Goal: Contribute content: Contribute content

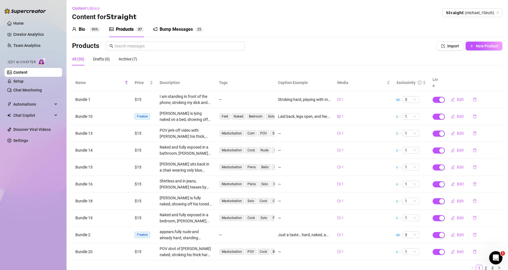
scroll to position [22, 0]
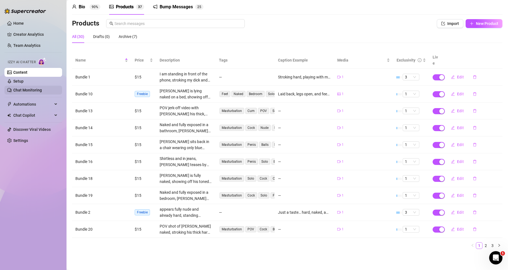
click at [35, 88] on link "Chat Monitoring" at bounding box center [27, 90] width 29 height 4
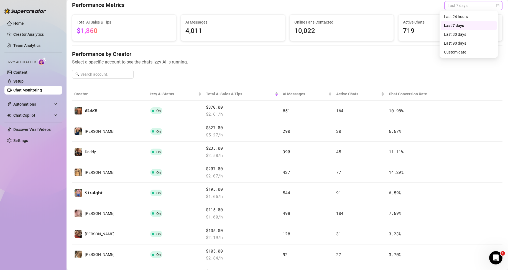
click at [473, 4] on span "Last 7 days" at bounding box center [473, 5] width 52 height 8
click at [459, 15] on div "Last 24 hours" at bounding box center [468, 17] width 49 height 6
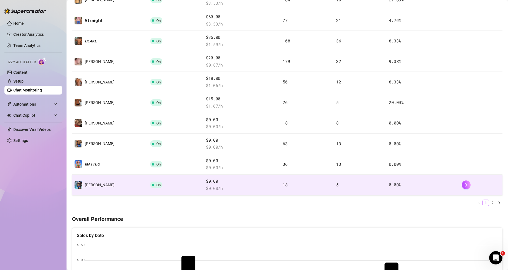
scroll to position [22, 0]
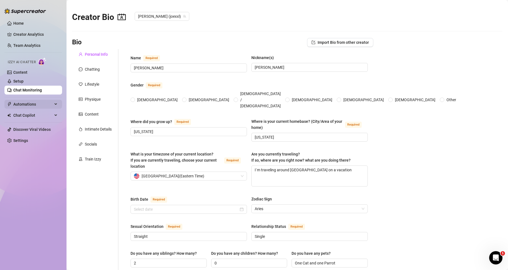
type input "[PERSON_NAME]"
type input "[US_STATE]"
type textarea "I`m traveling around [GEOGRAPHIC_DATA] on a vacation"
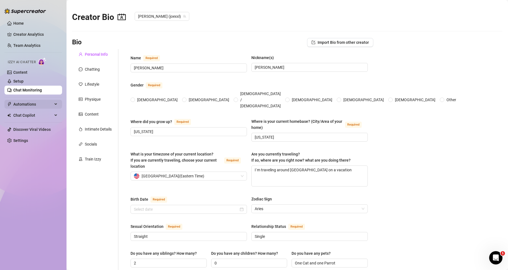
type input "Straight"
type input "Single"
type input "2"
type input "0"
type input "One Cat and one Parrot"
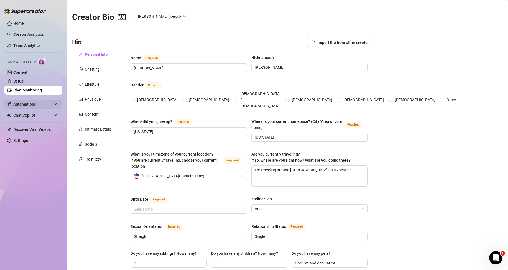
type input "Personal trainer and entrepreneur"
type input "Student"
type input "Degree in healty siences"
type input "None"
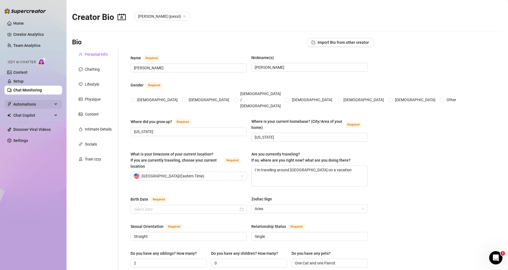
type textarea "Become a successfull entroprenuer and a healthy personality"
type textarea "In [GEOGRAPHIC_DATA], [PERSON_NAME], the tattooed, muscular personal trainer, h…"
type textarea "[PERSON_NAME] is obsessed with artisanal coffee and always carries a French pre…"
type textarea "Like to travel, workout and coffe"
radio input "true"
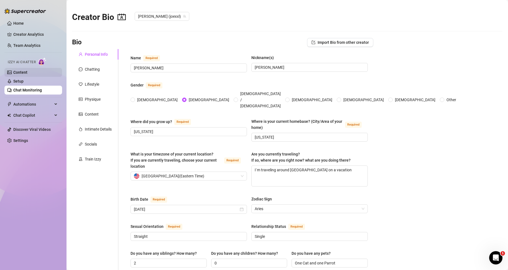
type input "[DATE]"
click at [27, 70] on link "Content" at bounding box center [20, 72] width 14 height 4
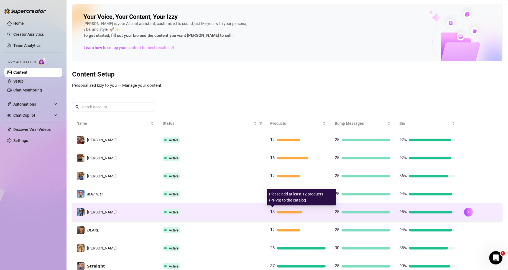
click at [286, 213] on div at bounding box center [289, 212] width 25 height 3
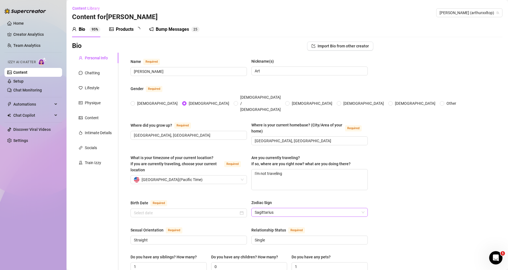
radio input "true"
type input "[DATE]"
click at [132, 31] on div "Products" at bounding box center [125, 29] width 18 height 7
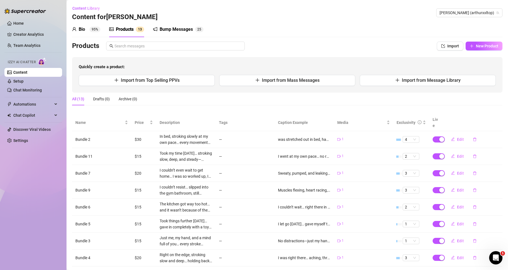
scroll to position [62, 0]
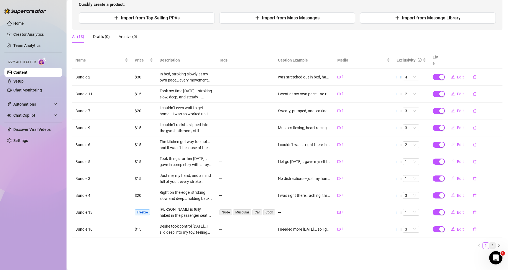
click at [489, 247] on link "2" at bounding box center [492, 245] width 6 height 6
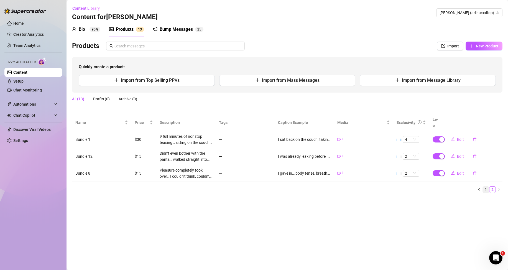
click at [486, 188] on link "1" at bounding box center [485, 189] width 6 height 6
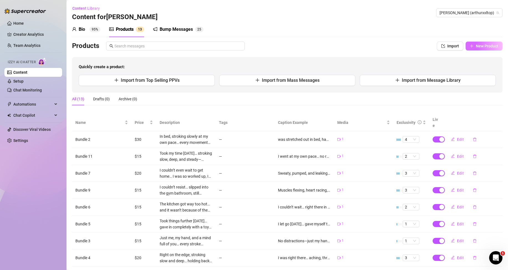
click at [471, 43] on button "New Product" at bounding box center [483, 46] width 37 height 9
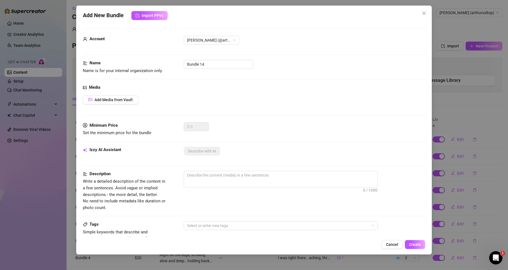
click at [422, 13] on icon "close" at bounding box center [424, 13] width 4 height 4
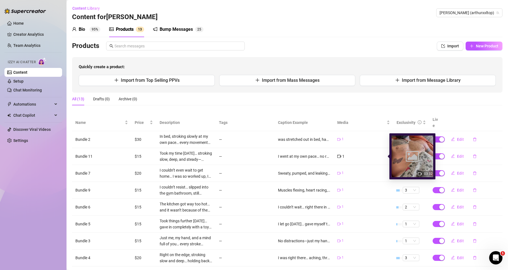
scroll to position [55, 0]
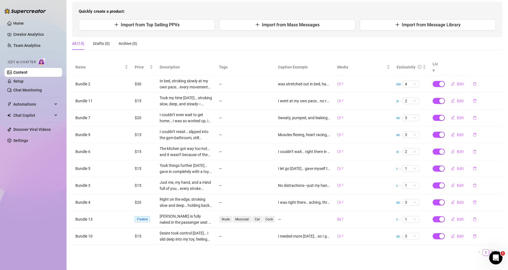
click at [489, 252] on link "2" at bounding box center [492, 252] width 6 height 6
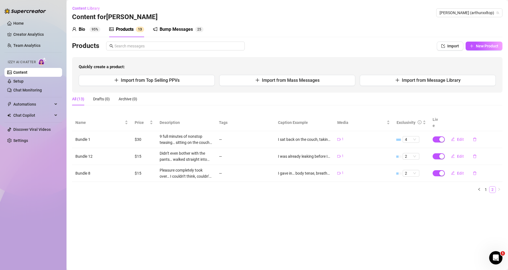
scroll to position [0, 0]
click at [487, 43] on button "New Product" at bounding box center [483, 46] width 37 height 9
type textarea "Type your message here..."
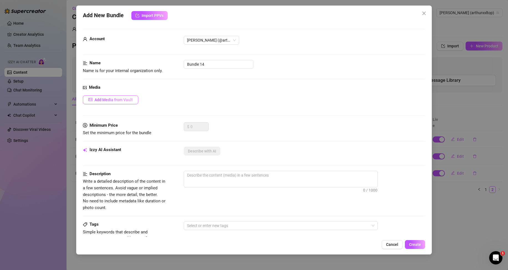
click at [130, 101] on span "Add Media from Vault" at bounding box center [113, 99] width 38 height 4
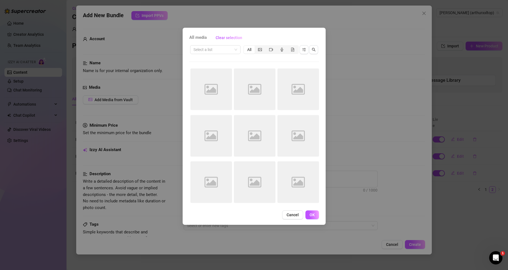
click at [297, 214] on span "Cancel" at bounding box center [292, 214] width 12 height 4
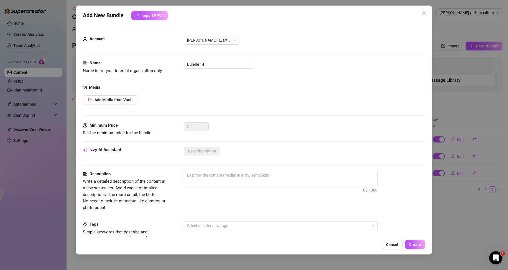
click at [397, 247] on button "Cancel" at bounding box center [391, 244] width 21 height 9
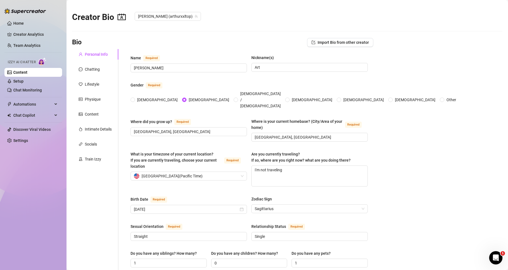
click at [27, 75] on link "Content" at bounding box center [20, 72] width 14 height 4
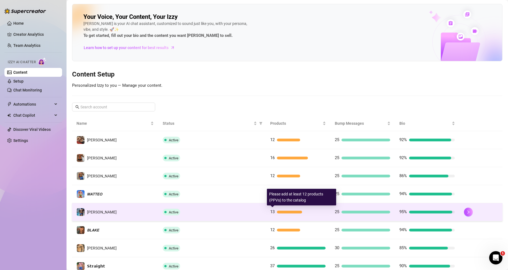
click at [277, 211] on div at bounding box center [289, 212] width 25 height 3
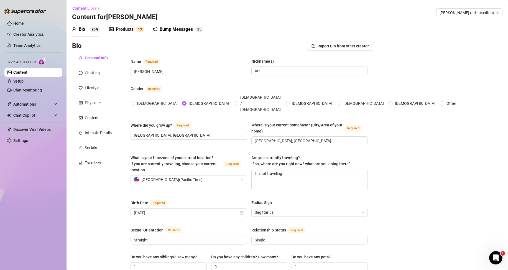
click at [135, 30] on div "Products 1 3" at bounding box center [126, 29] width 35 height 7
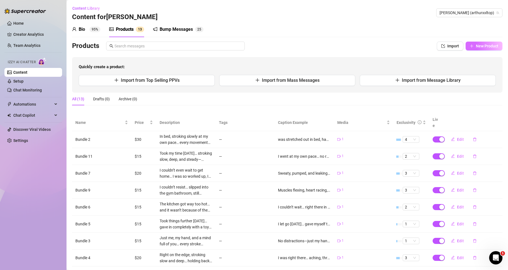
click at [479, 50] on button "New Product" at bounding box center [483, 46] width 37 height 9
type textarea "Type your message here..."
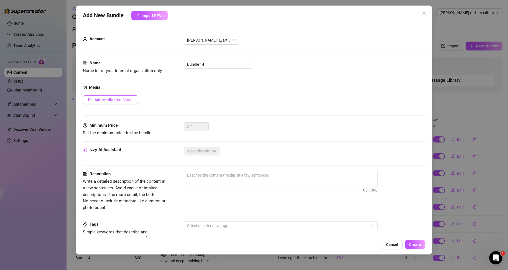
click at [126, 97] on button "Add Media from Vault" at bounding box center [110, 99] width 55 height 9
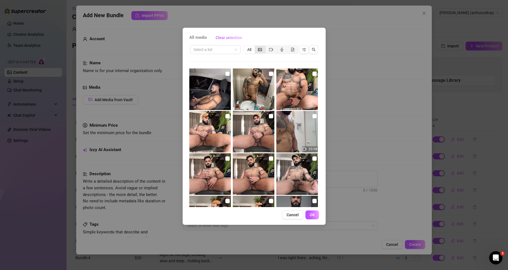
click at [261, 49] on icon "picture" at bounding box center [260, 50] width 4 height 4
click at [256, 47] on input "segmented control" at bounding box center [256, 47] width 0 height 0
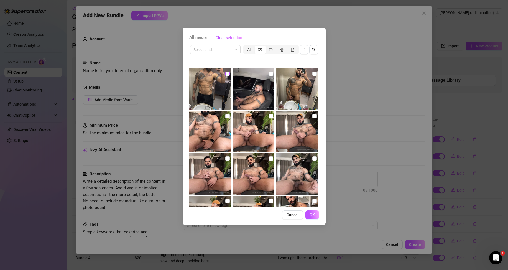
click at [226, 73] on input "checkbox" at bounding box center [227, 73] width 4 height 4
checkbox input "true"
click at [311, 215] on span "OK" at bounding box center [311, 214] width 5 height 4
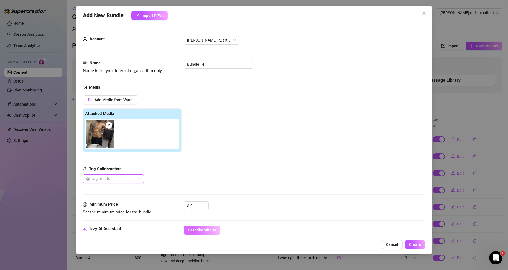
click at [199, 231] on span "Describe with AI" at bounding box center [202, 230] width 28 height 4
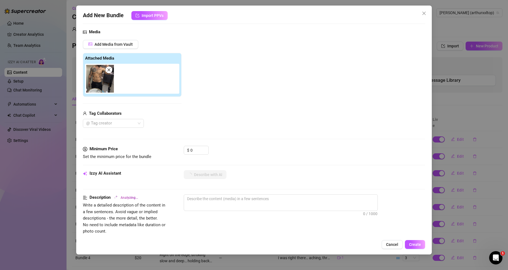
type textarea "Shirtless"
type textarea "Shirtless mirror"
type textarea "Shirtless mirror selfie"
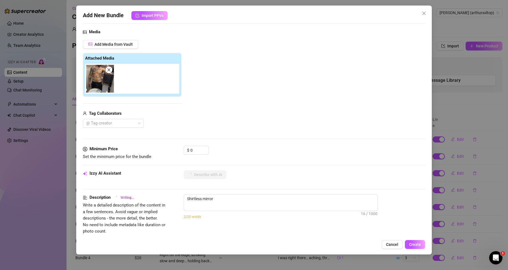
type textarea "Shirtless mirror selfie"
type textarea "Shirtless mirror selfie showing"
type textarea "Shirtless mirror selfie showing off"
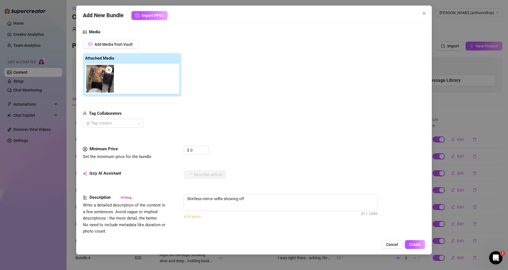
type textarea "Shirtless mirror selfie showing off ripped"
type textarea "Shirtless mirror selfie showing off ripped abs,"
type textarea "Shirtless mirror selfie showing off ripped abs, chest"
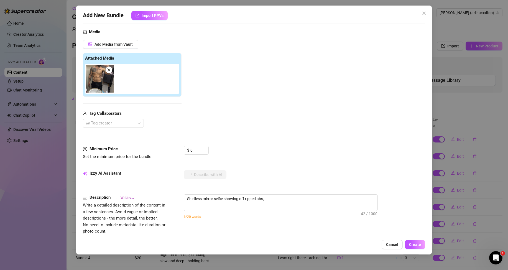
type textarea "Shirtless mirror selfie showing off ripped abs, chest"
type textarea "Shirtless mirror selfie showing off ripped abs, chest tattoos,"
type textarea "Shirtless mirror selfie showing off ripped abs, chest tattoos, and"
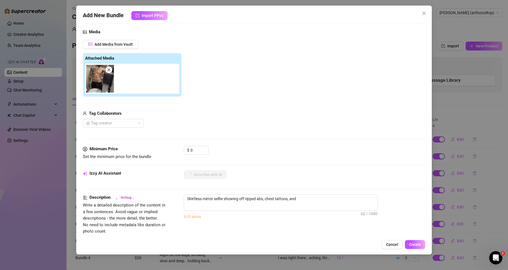
type textarea "Shirtless mirror selfie showing off ripped abs, chest tattoos, and muscular"
type textarea "Shirtless mirror selfie showing off ripped abs, chest tattoos, and muscular arm…"
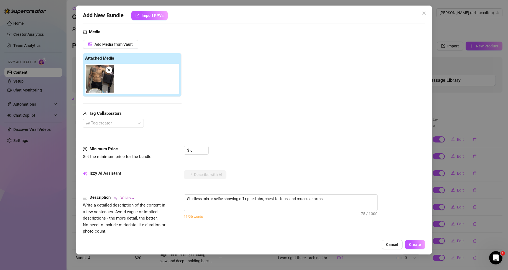
type textarea "Shirtless mirror selfie showing off ripped abs, chest tattoos, and muscular arm…"
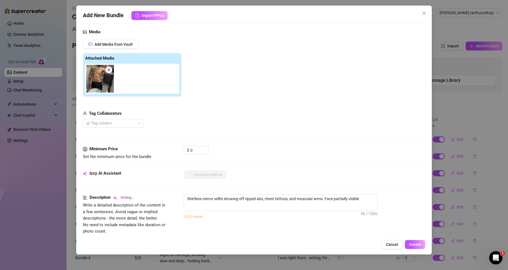
type textarea "Shirtless mirror selfie showing off ripped abs, chest tattoos, and muscular arm…"
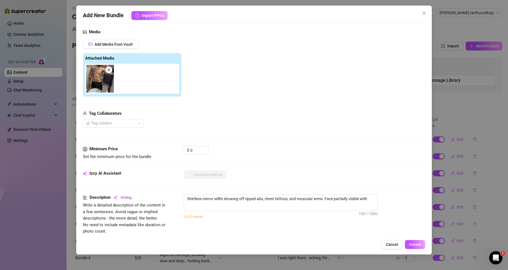
type textarea "Shirtless mirror selfie showing off ripped abs, chest tattoos, and muscular arm…"
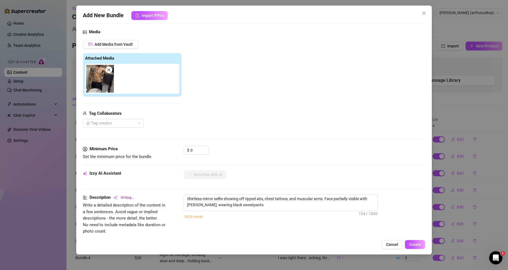
type textarea "Shirtless mirror selfie showing off ripped abs, chest tattoos, and muscular arm…"
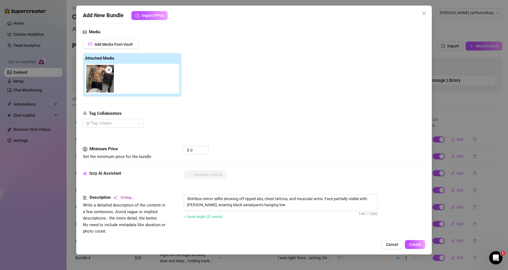
type textarea "Shirtless mirror selfie showing off ripped abs, chest tattoos, and muscular arm…"
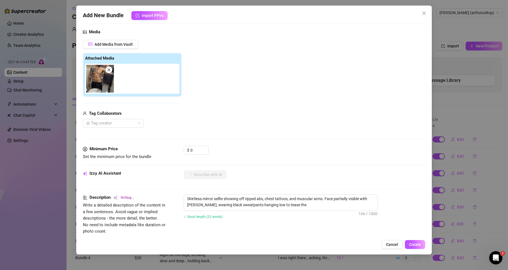
type textarea "Shirtless mirror selfie showing off ripped abs, chest tattoos, and muscular arm…"
click at [411, 242] on span "Create" at bounding box center [415, 244] width 12 height 4
